Goal: Check status

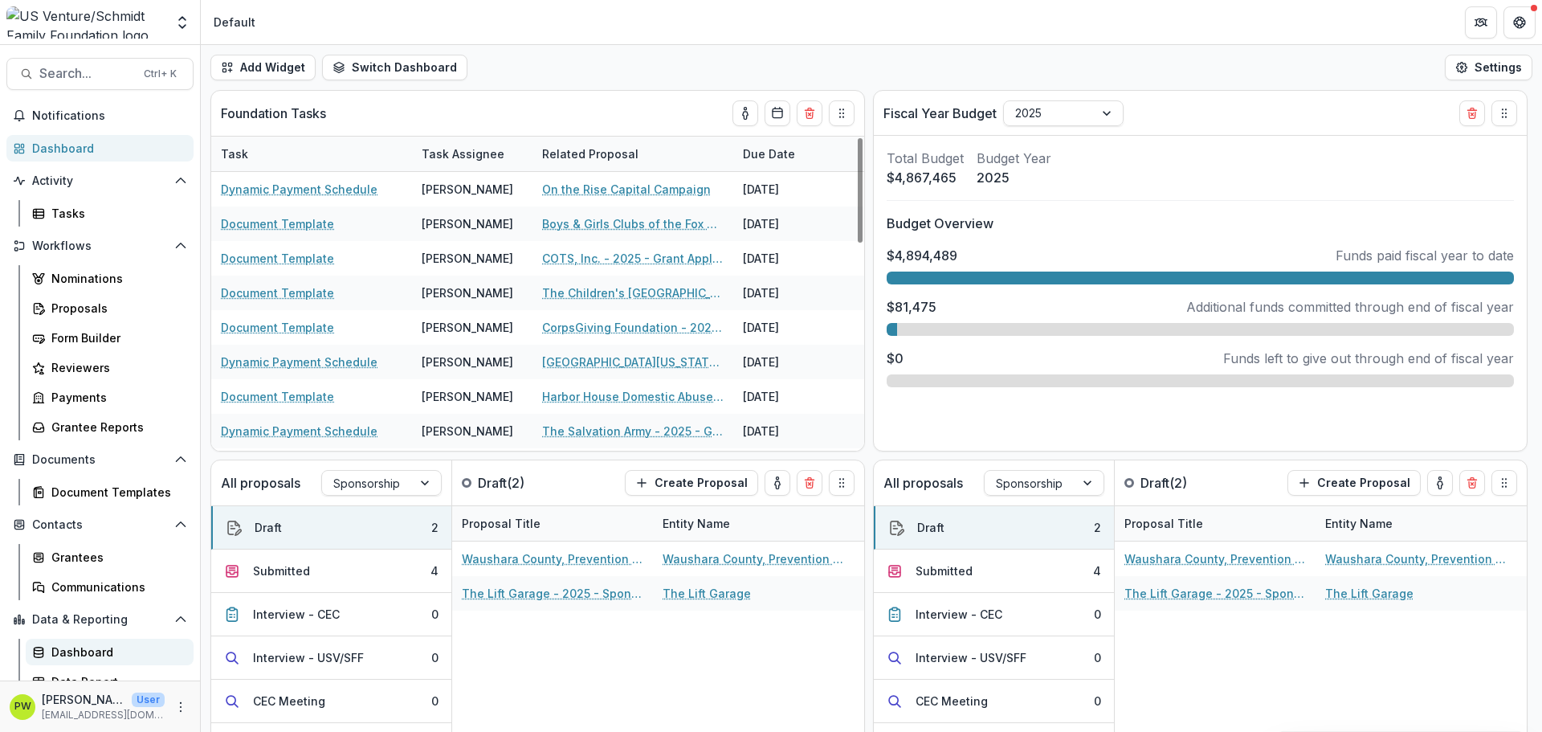
scroll to position [14, 0]
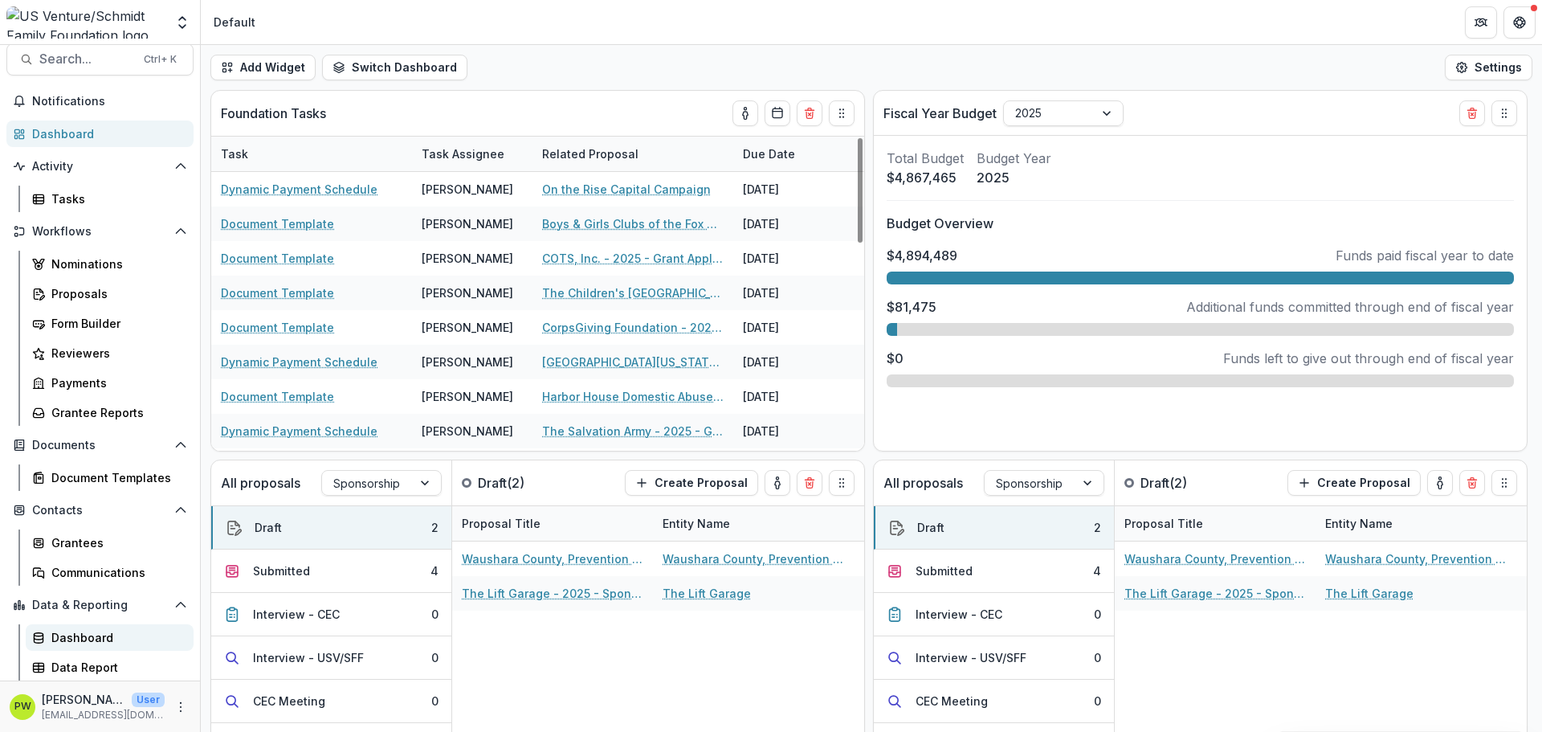
click at [82, 638] on div "Dashboard" at bounding box center [115, 637] width 129 height 17
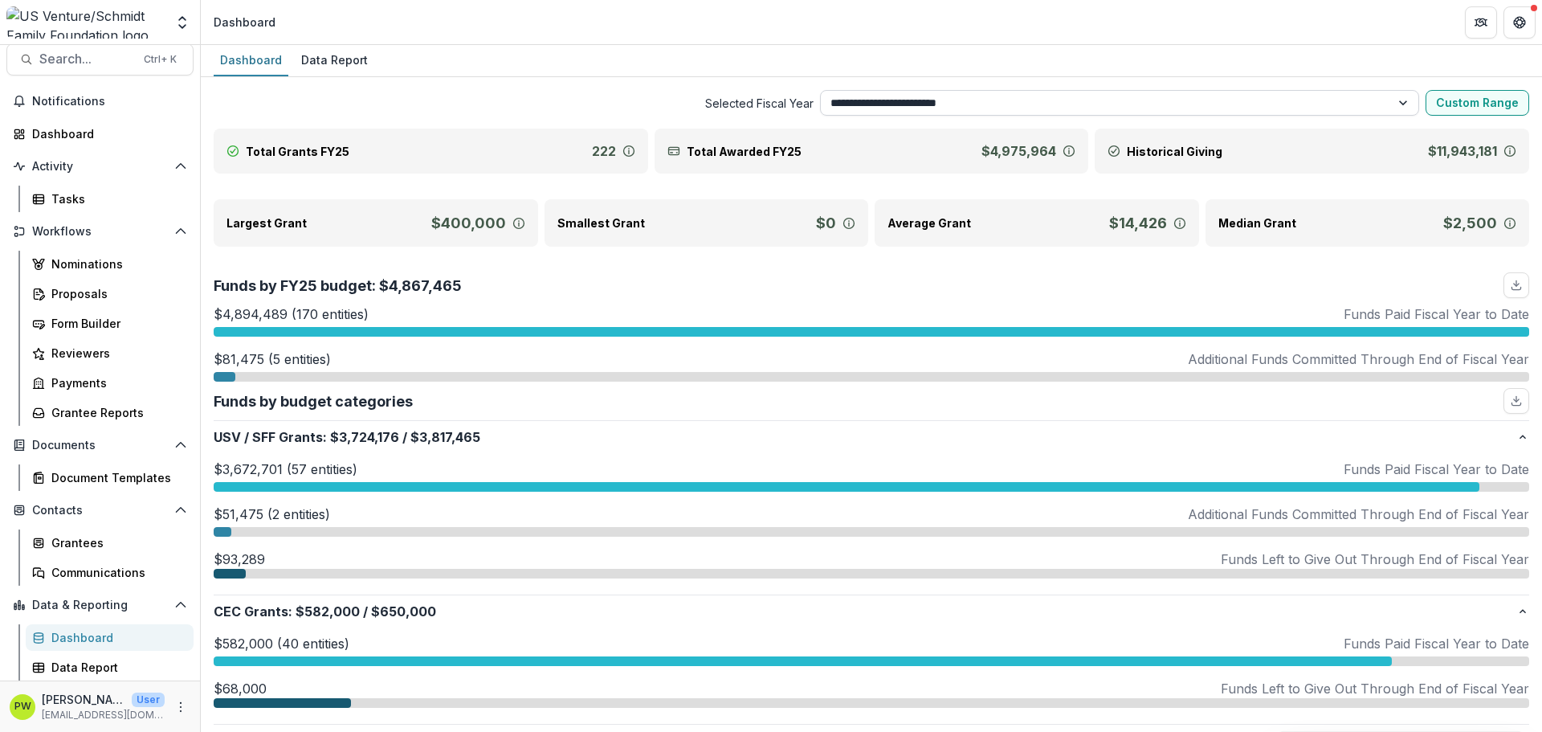
click at [1052, 96] on select "**********" at bounding box center [1120, 103] width 600 height 26
select select "**********"
click at [820, 90] on select "**********" at bounding box center [1120, 103] width 600 height 26
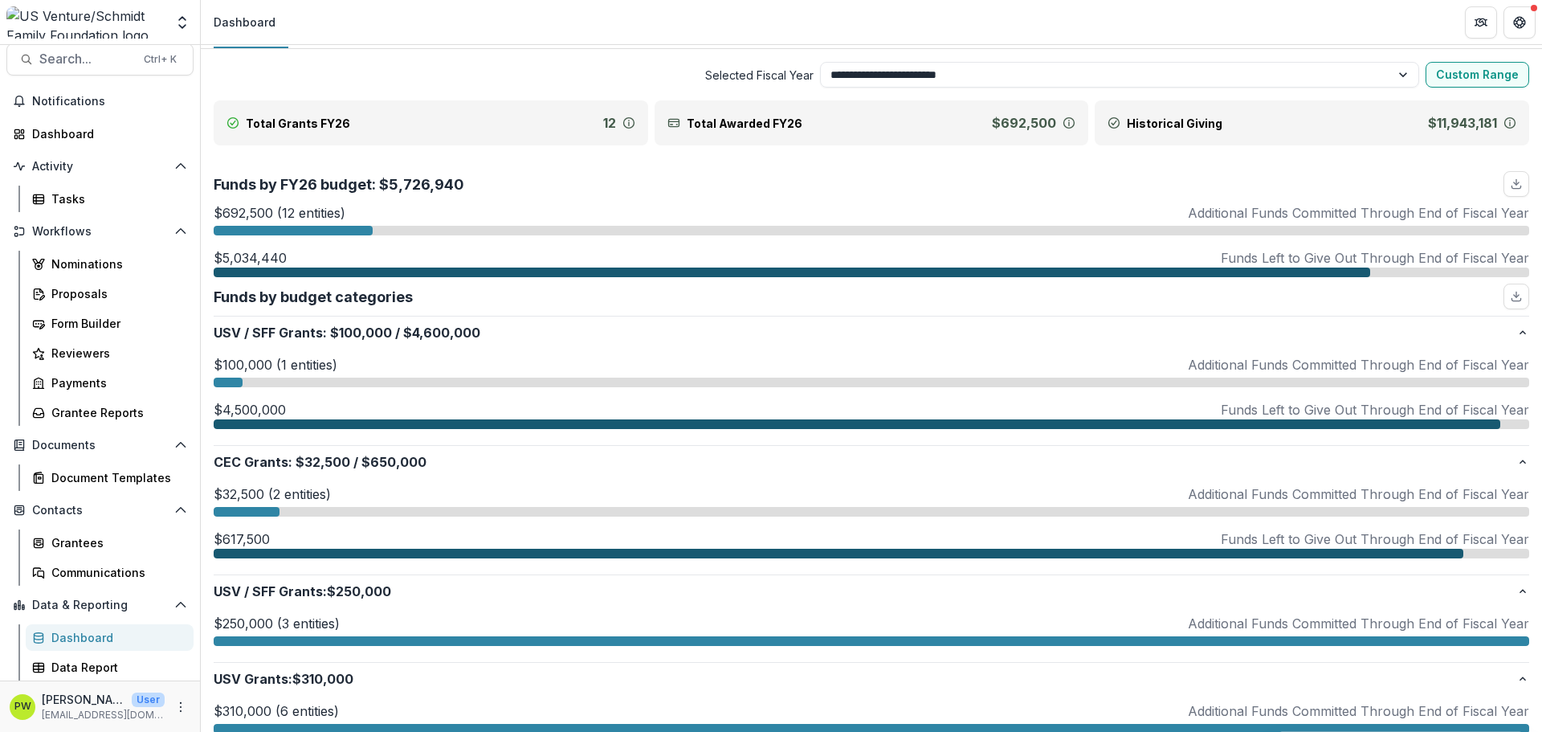
scroll to position [30, 0]
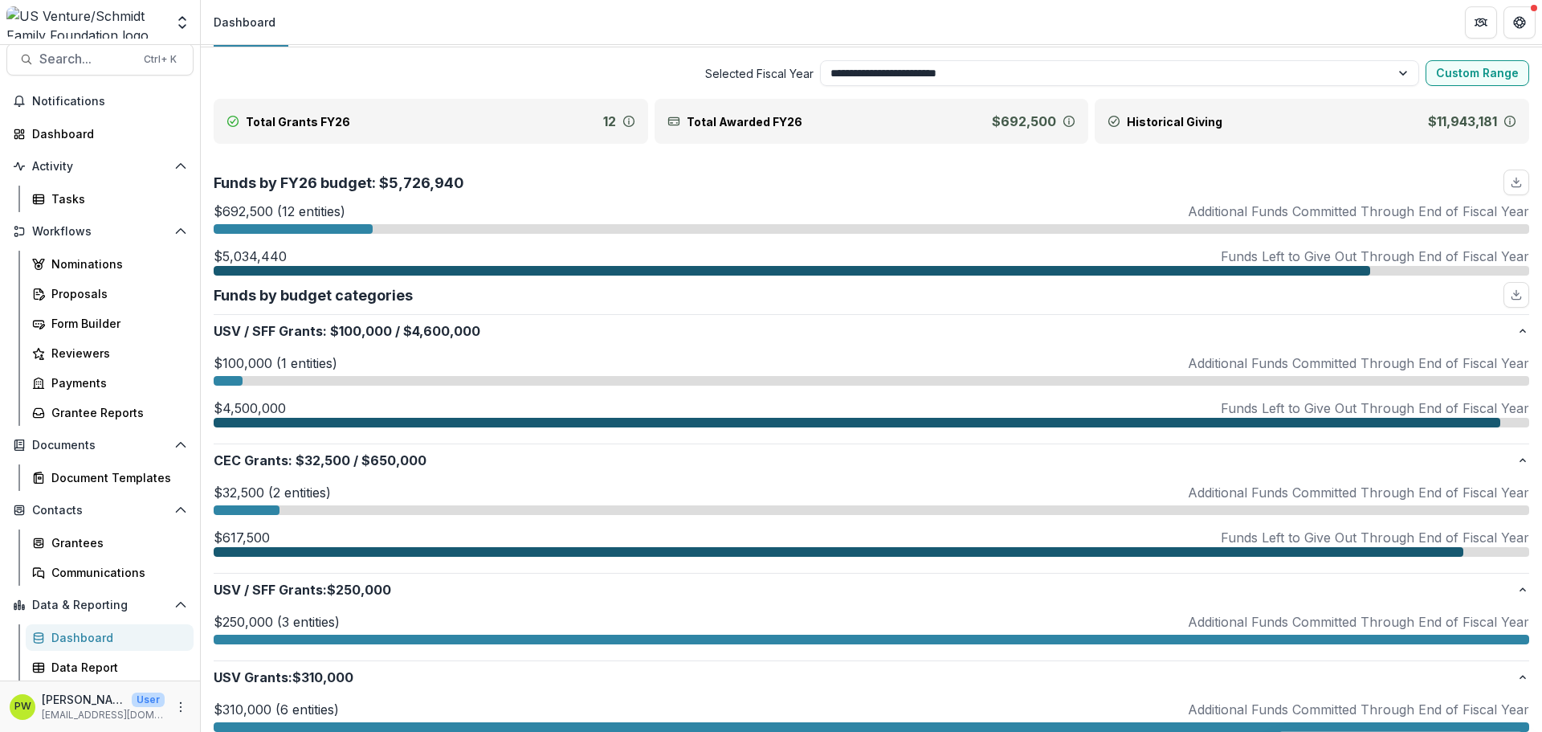
click at [279, 228] on div at bounding box center [293, 229] width 159 height 10
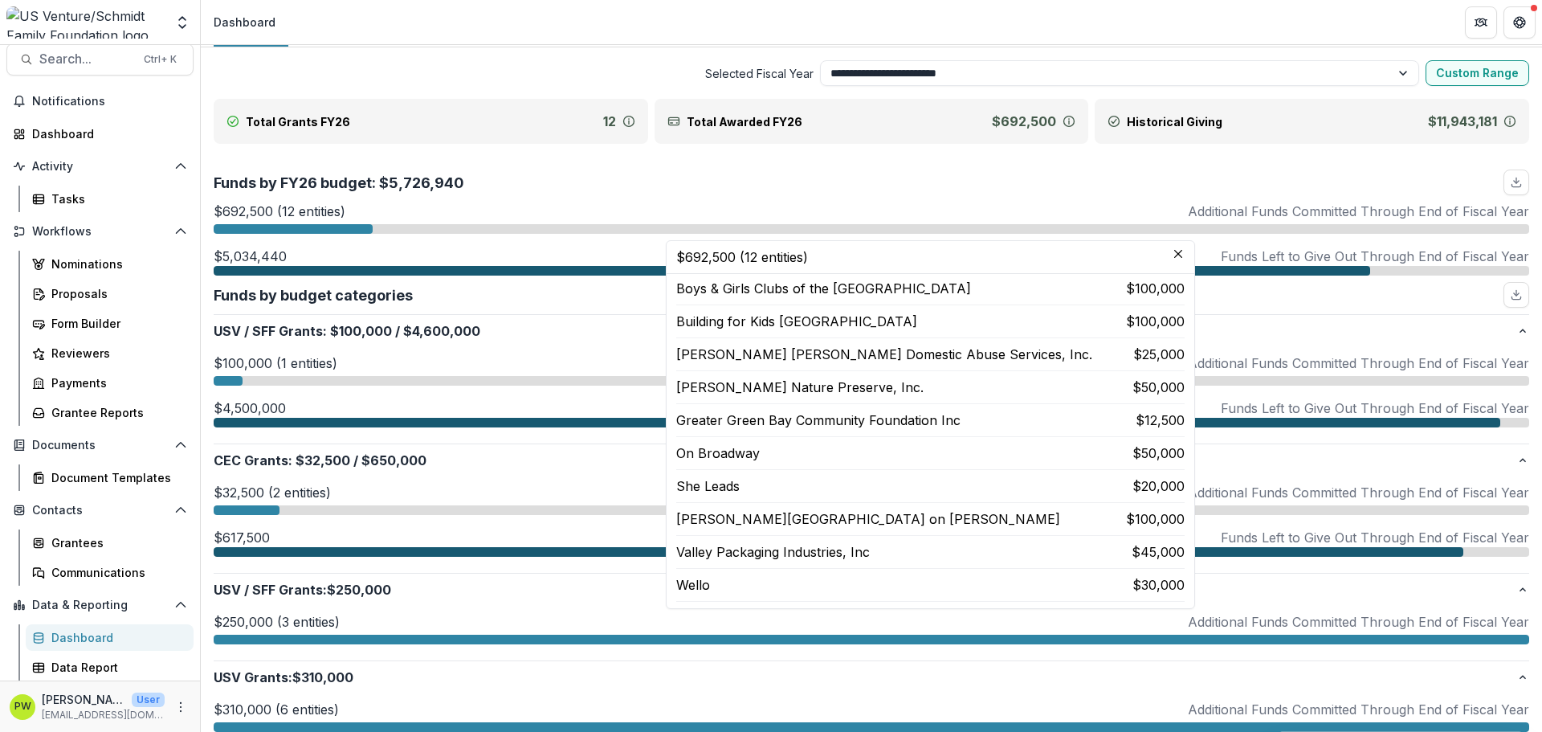
scroll to position [67, 0]
click at [489, 570] on div "$32,500 (2 entities) Additional Funds Committed Through End of Fiscal Year $32,…" at bounding box center [872, 524] width 1316 height 96
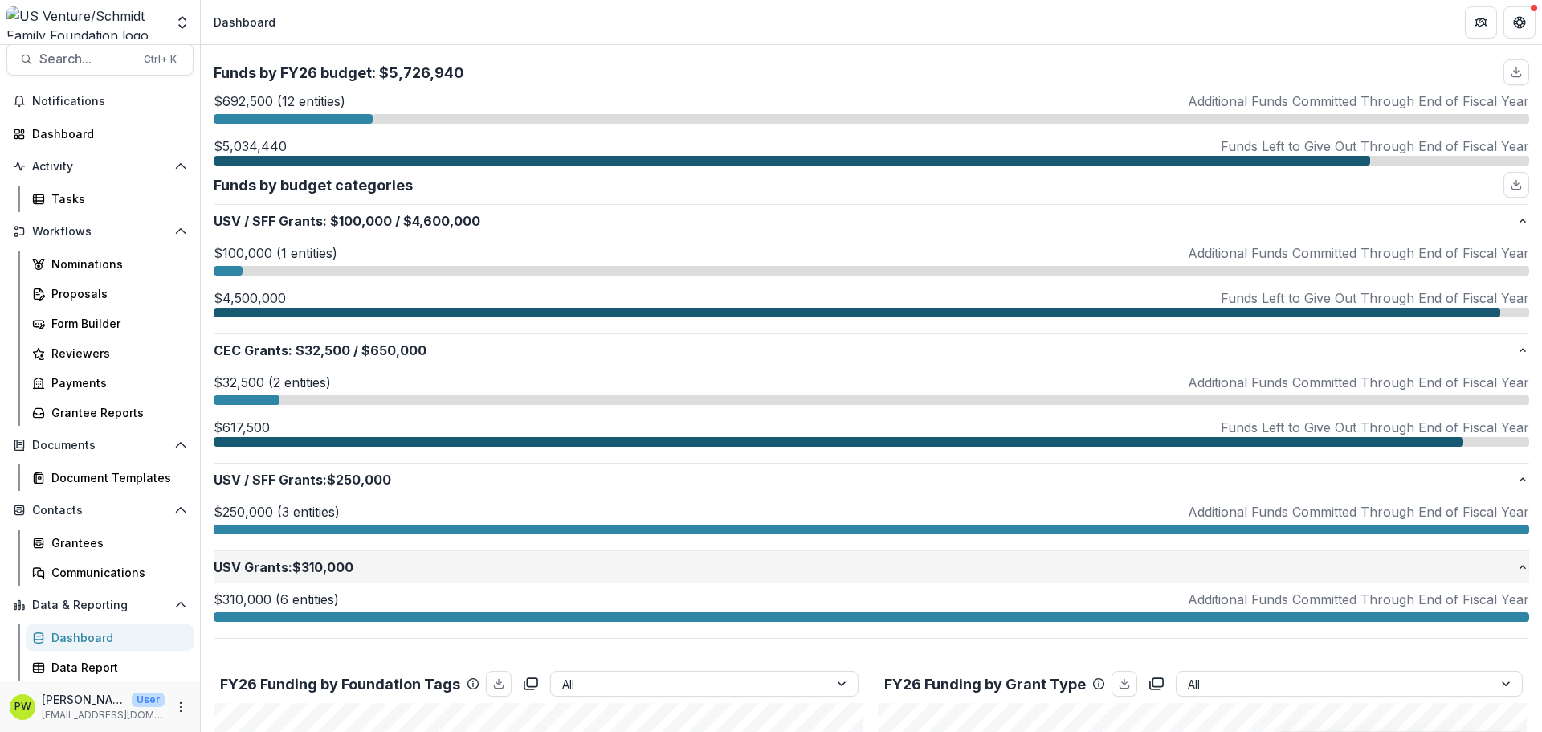
scroll to position [133, 0]
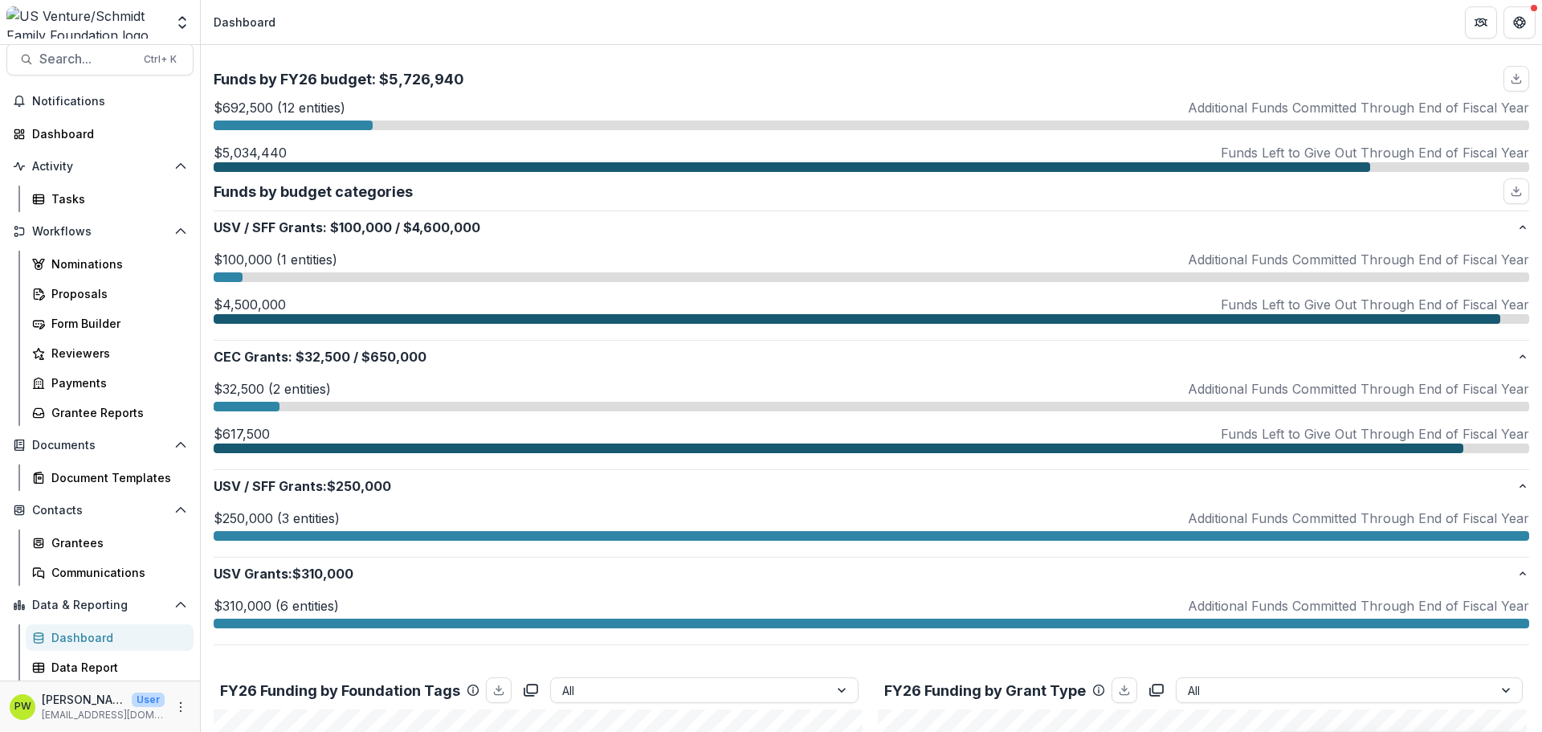
click at [313, 622] on div at bounding box center [872, 623] width 1316 height 10
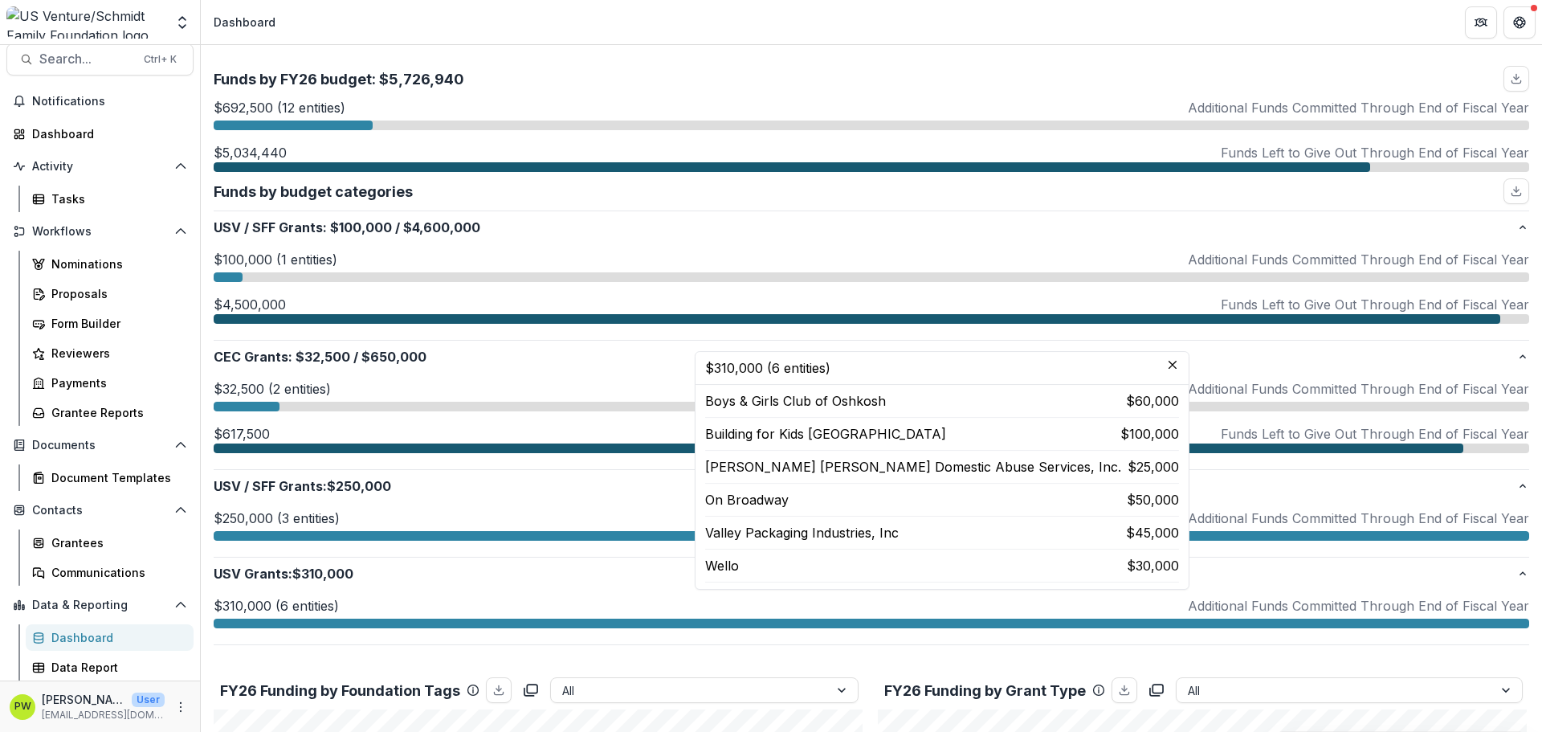
click at [382, 403] on div at bounding box center [872, 407] width 1316 height 10
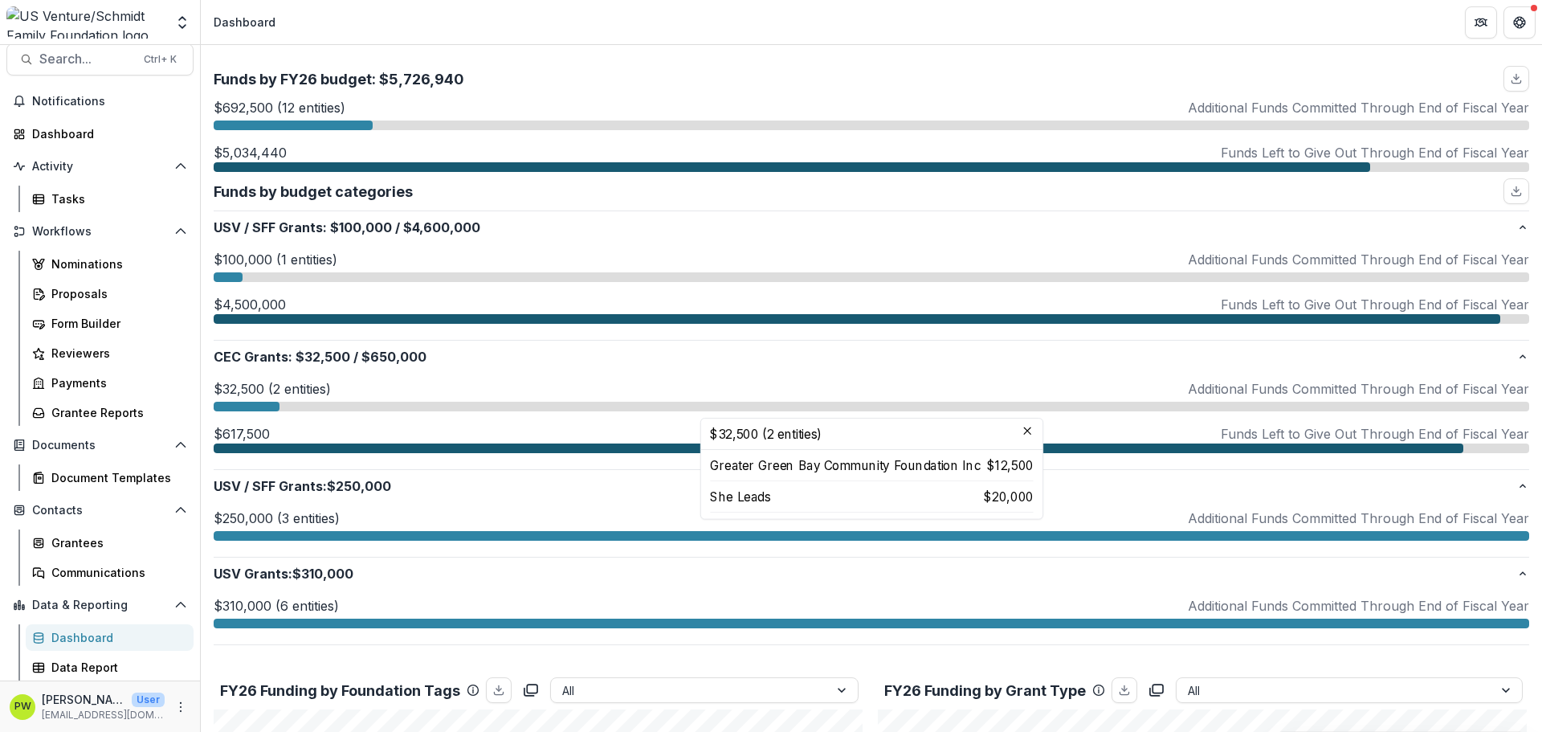
click at [663, 410] on div at bounding box center [872, 407] width 1316 height 10
click at [650, 382] on div "$32,500 (2 entities) Additional Funds Committed Through End of Fiscal Year" at bounding box center [872, 388] width 1316 height 19
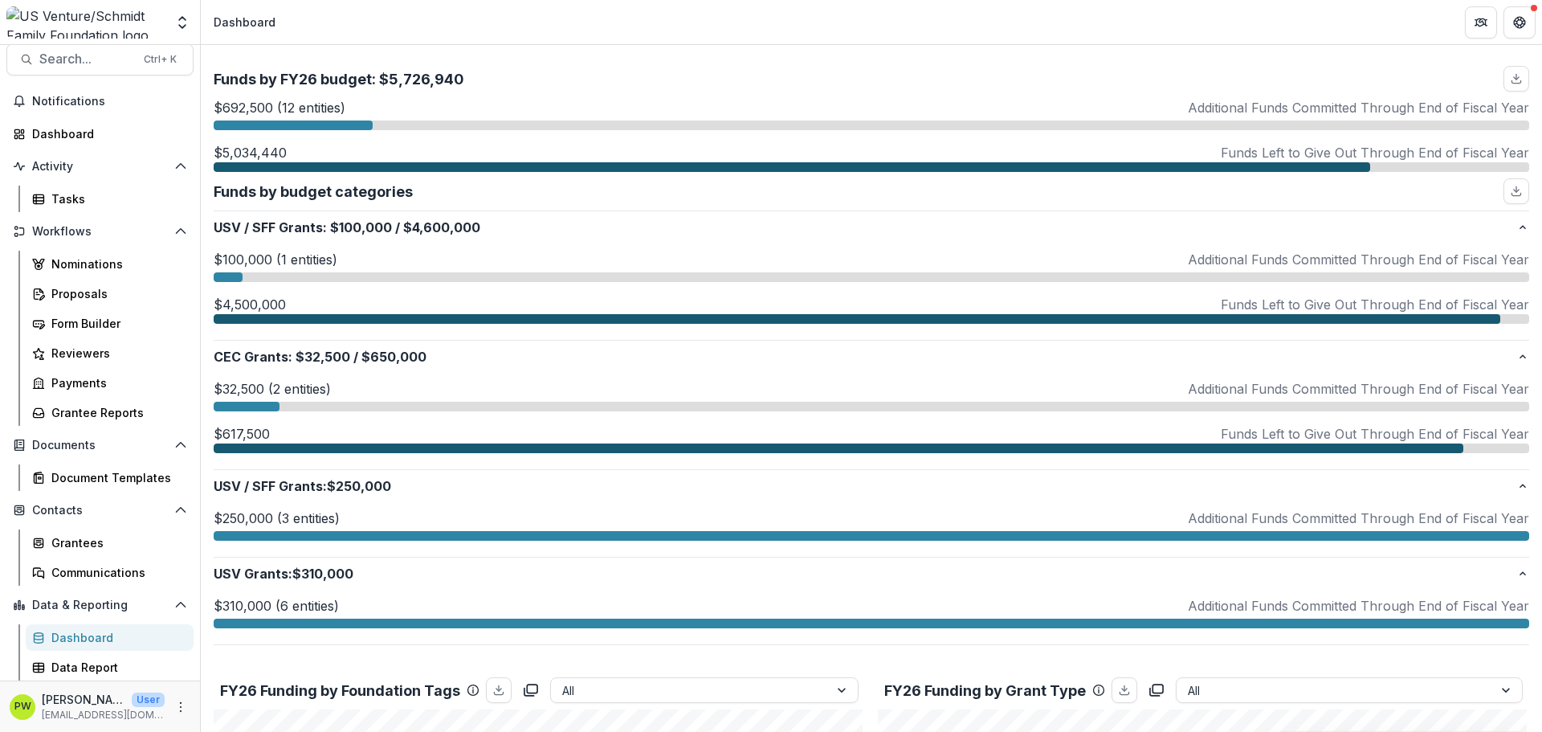
click at [651, 378] on div "$32,500 (2 entities) Additional Funds Committed Through End of Fiscal Year $32,…" at bounding box center [872, 421] width 1316 height 96
click at [284, 127] on div at bounding box center [293, 125] width 159 height 10
